Goal: Check status: Check status

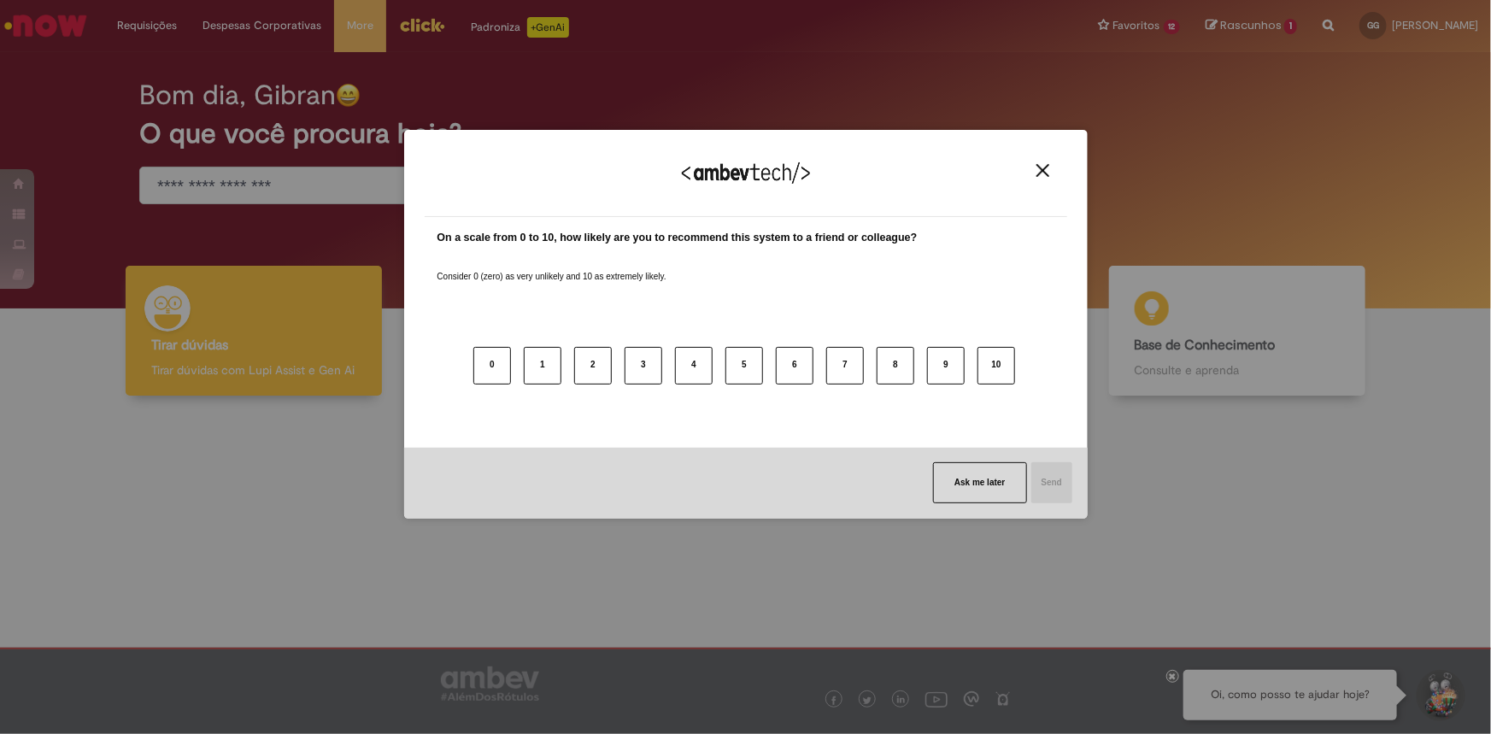
click at [1051, 175] on button "Close" at bounding box center [1042, 170] width 23 height 15
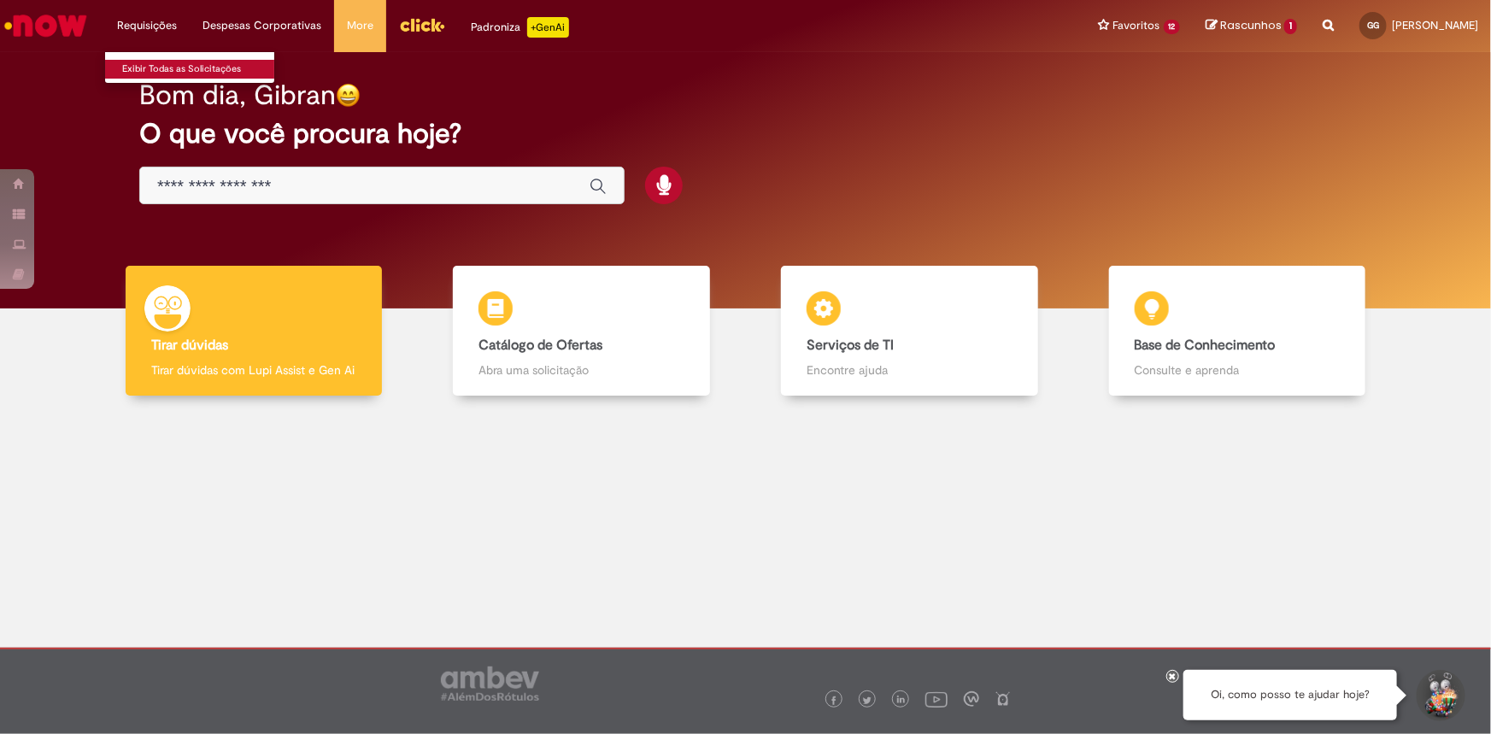
click at [199, 70] on link "Exibir Todas as Solicitações" at bounding box center [199, 69] width 188 height 19
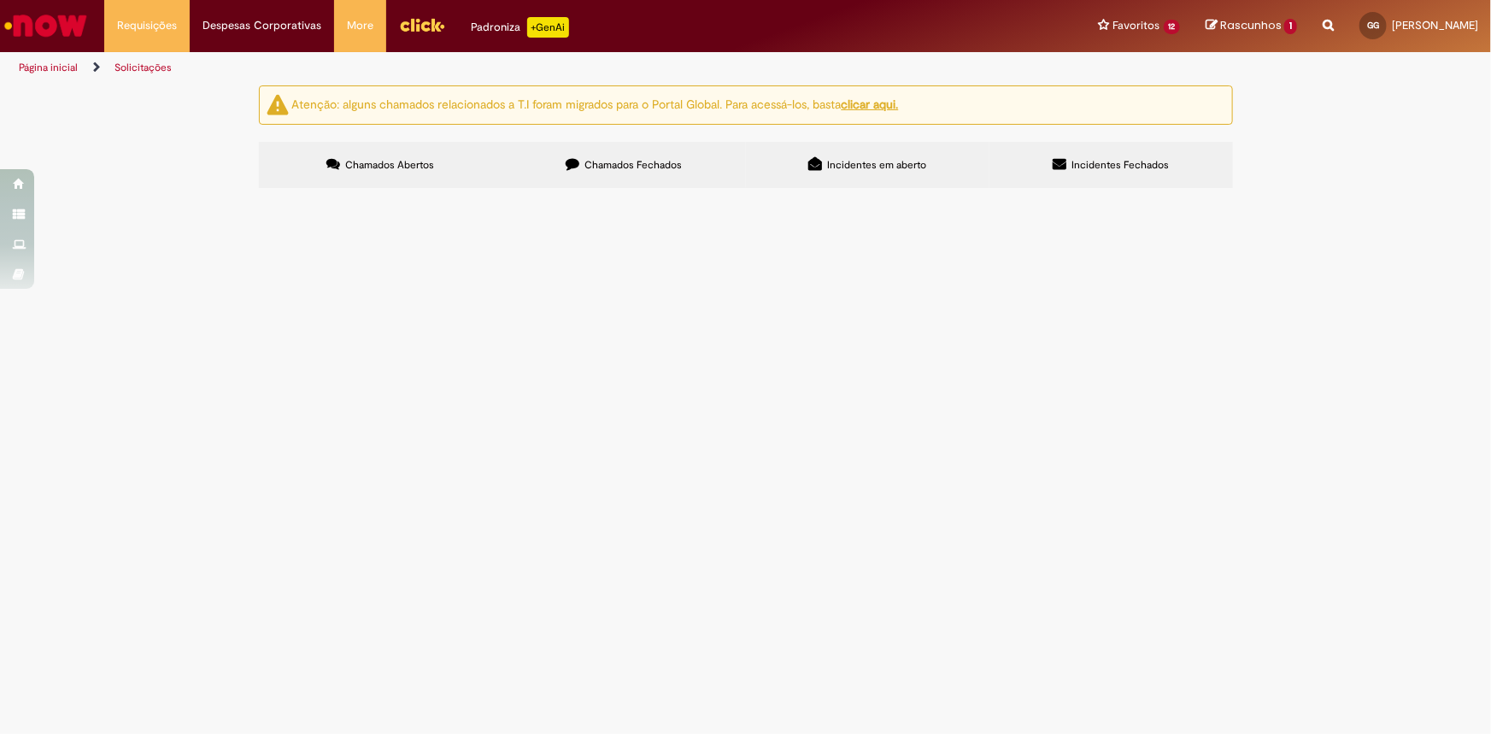
click at [635, 163] on span "Chamados Fechados" at bounding box center [632, 165] width 97 height 14
click at [0, 0] on span "Reabrindo o chamado - R13304219" at bounding box center [0, 0] width 0 height 0
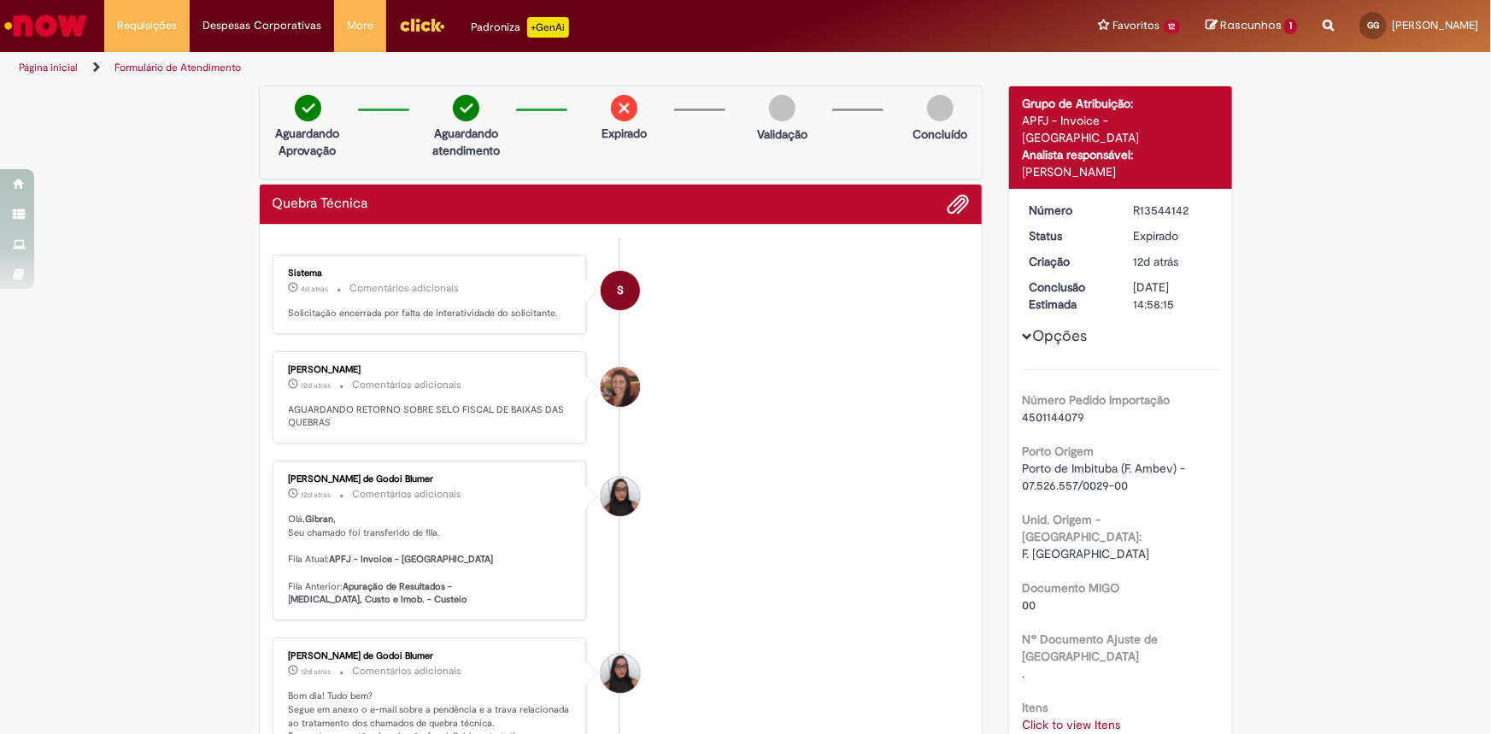
click at [435, 285] on small "Comentários adicionais" at bounding box center [404, 288] width 109 height 15
